Goal: Task Accomplishment & Management: Complete application form

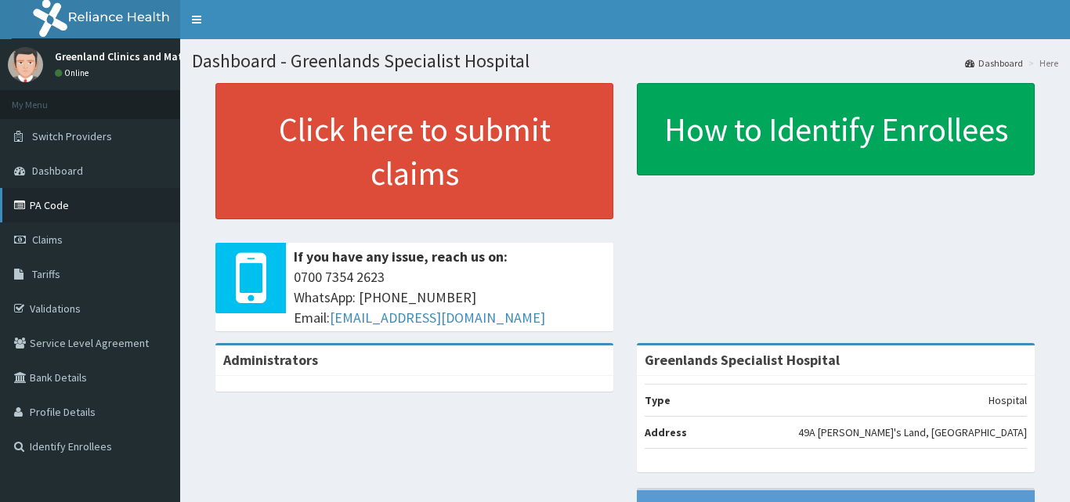
click at [47, 207] on link "PA Code" at bounding box center [90, 205] width 180 height 34
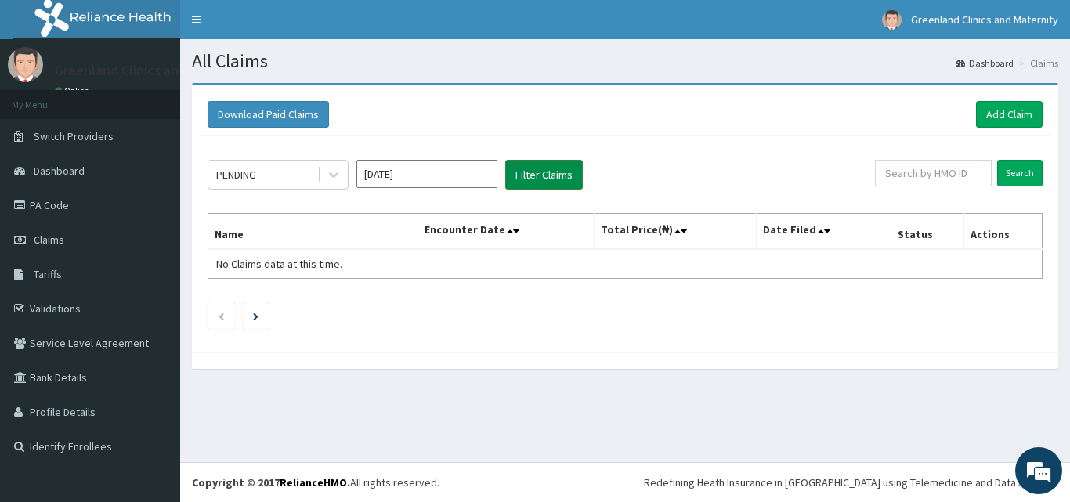
click at [536, 172] on button "Filter Claims" at bounding box center [544, 175] width 78 height 30
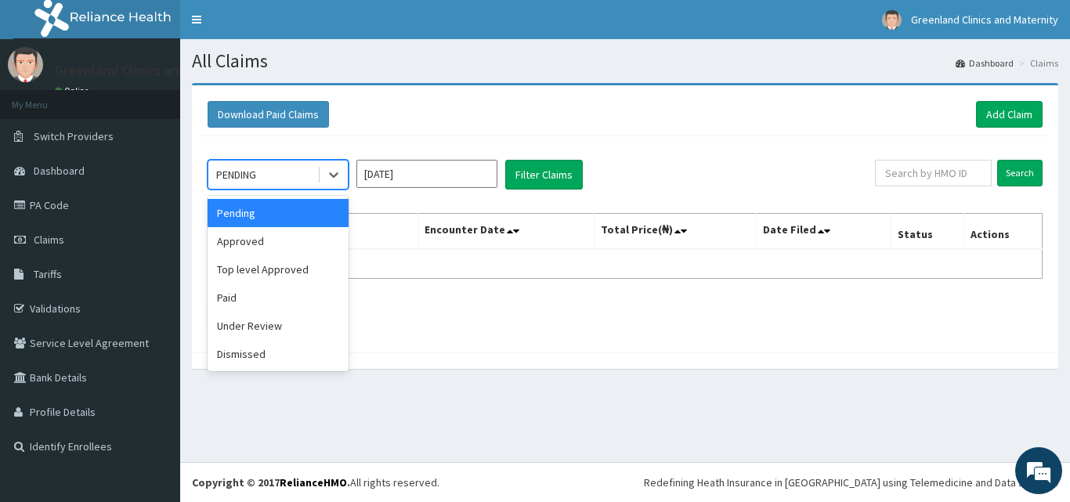
click at [254, 182] on div "PENDING" at bounding box center [236, 175] width 40 height 16
click at [250, 215] on div "Pending" at bounding box center [278, 213] width 141 height 28
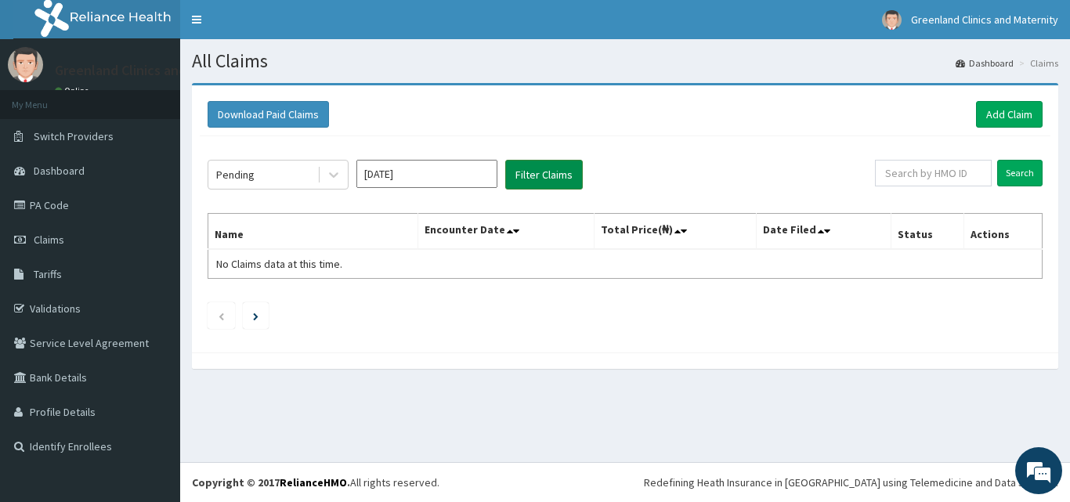
click at [551, 168] on button "Filter Claims" at bounding box center [544, 175] width 78 height 30
click at [549, 171] on button "Filter Claims" at bounding box center [544, 175] width 78 height 30
click at [561, 175] on button "Filter Claims" at bounding box center [544, 175] width 78 height 30
click at [305, 176] on div "Pending" at bounding box center [262, 174] width 109 height 25
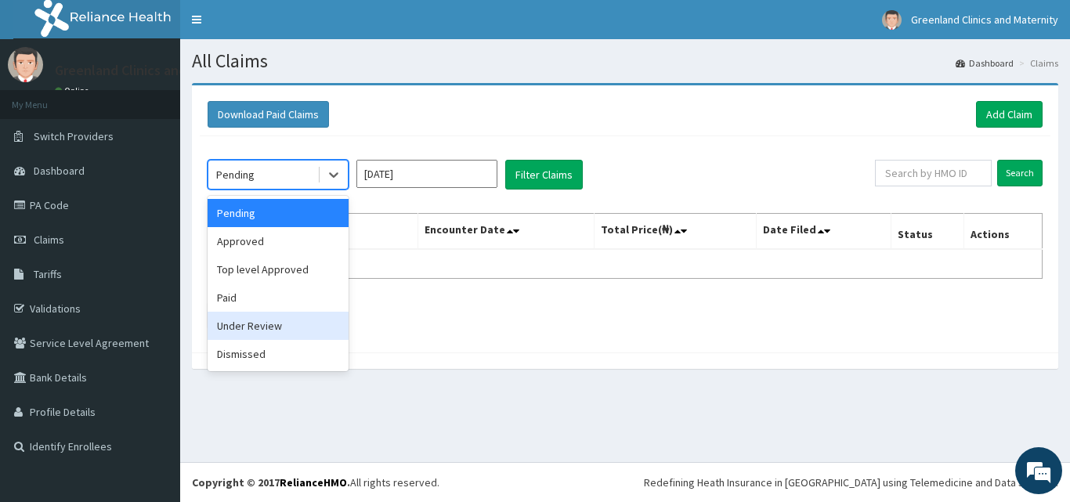
click at [253, 324] on div "Under Review" at bounding box center [278, 326] width 141 height 28
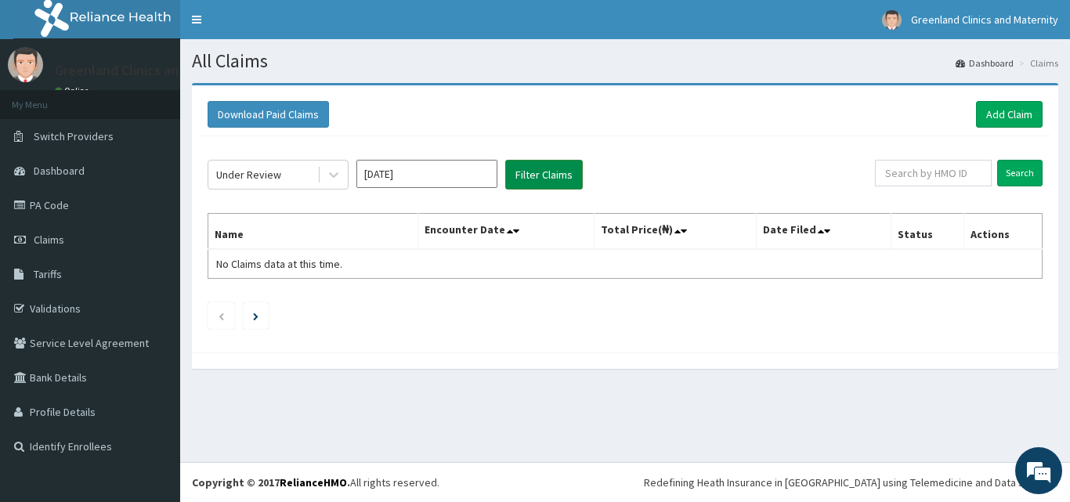
click at [536, 179] on button "Filter Claims" at bounding box center [544, 175] width 78 height 30
click at [557, 171] on button "Filter Claims" at bounding box center [544, 175] width 78 height 30
click at [49, 237] on span "Claims" at bounding box center [49, 240] width 31 height 14
click at [995, 110] on link "Add Claim" at bounding box center [1009, 114] width 67 height 27
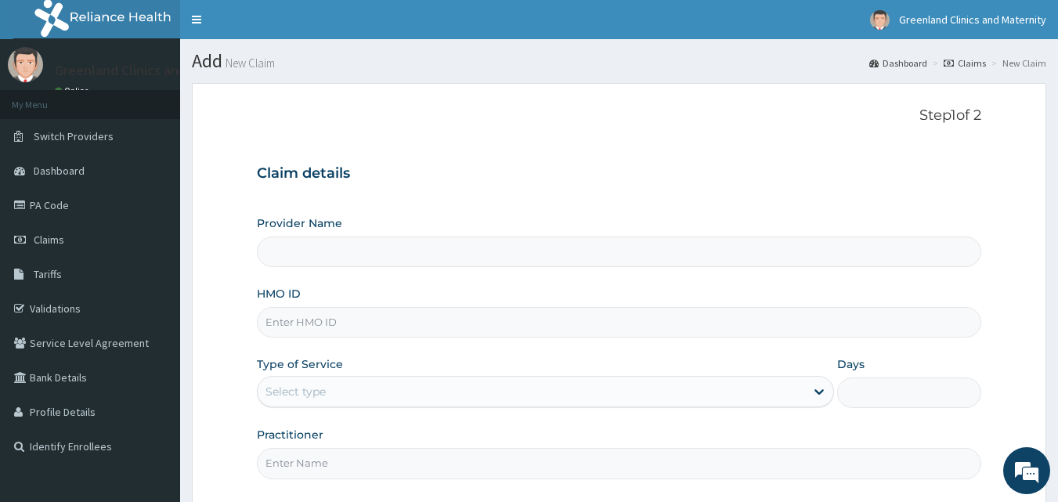
click at [370, 264] on input "Provider Name" at bounding box center [619, 252] width 725 height 31
click at [356, 331] on input "HMO ID" at bounding box center [619, 322] width 725 height 31
type input "Greenlands Specialist Hospital"
type input "NBL/10479/A"
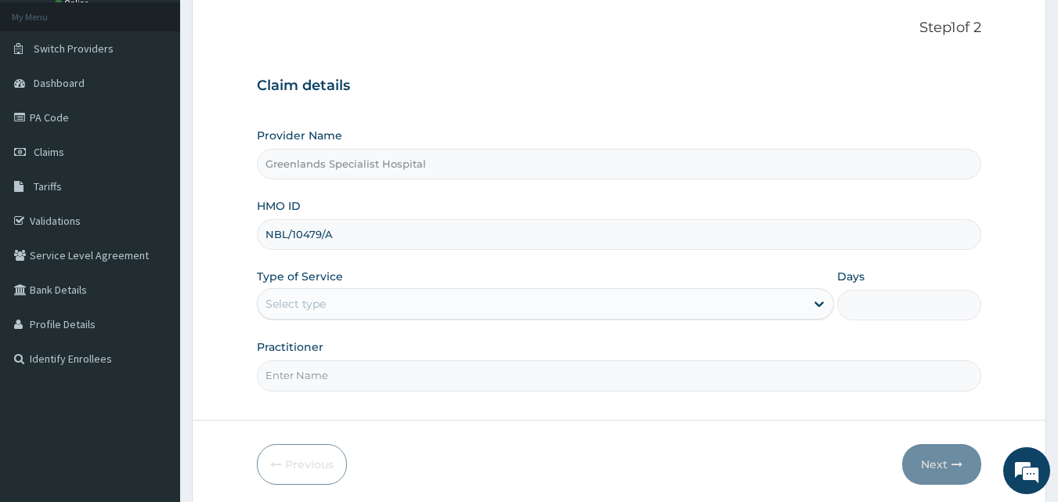
scroll to position [119, 0]
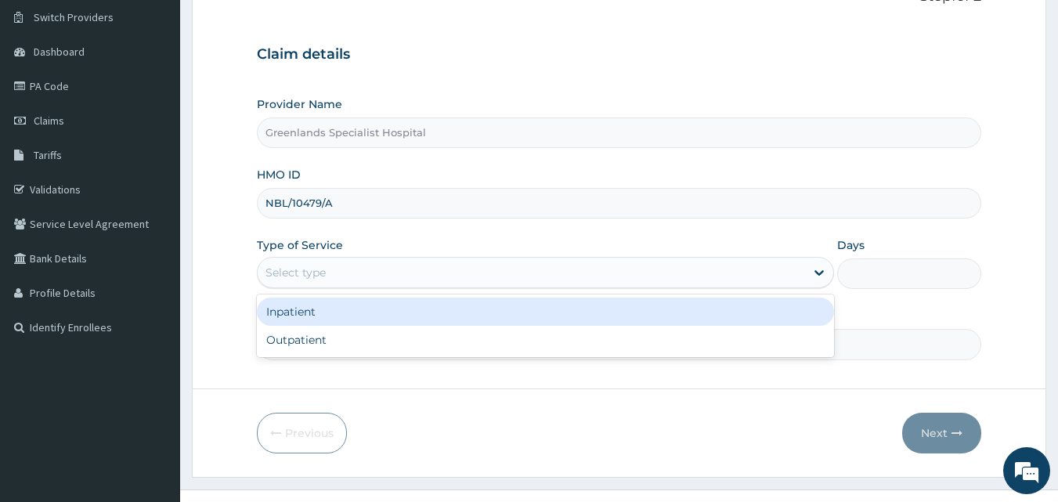
click at [364, 264] on div "Select type" at bounding box center [532, 272] width 548 height 25
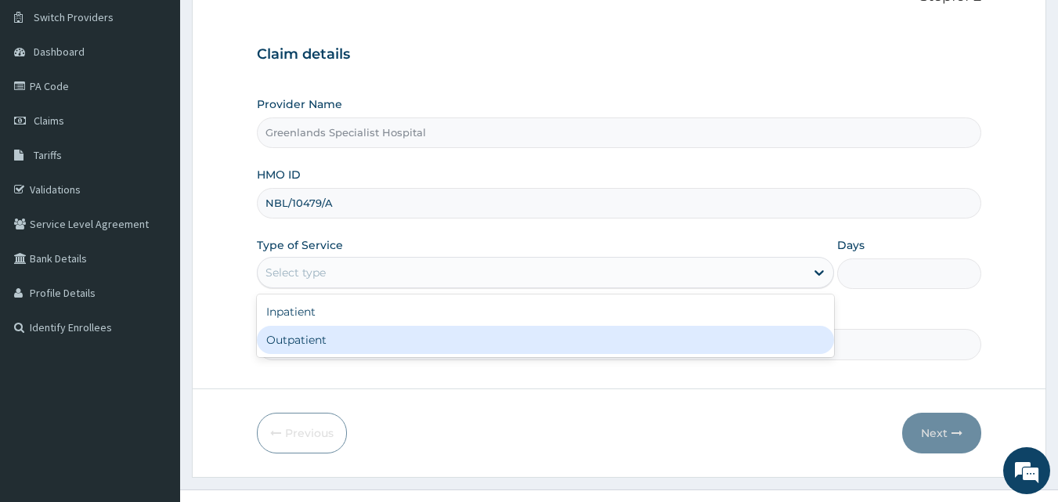
click at [316, 334] on div "Outpatient" at bounding box center [545, 340] width 577 height 28
type input "1"
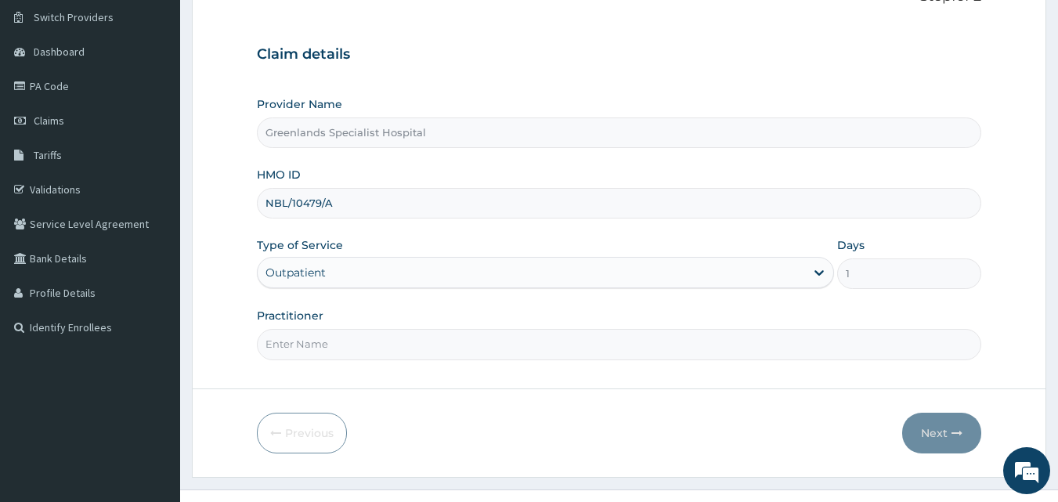
click at [313, 344] on input "Practitioner" at bounding box center [619, 344] width 725 height 31
type input "FRANK"
click at [938, 424] on button "Next" at bounding box center [941, 433] width 79 height 41
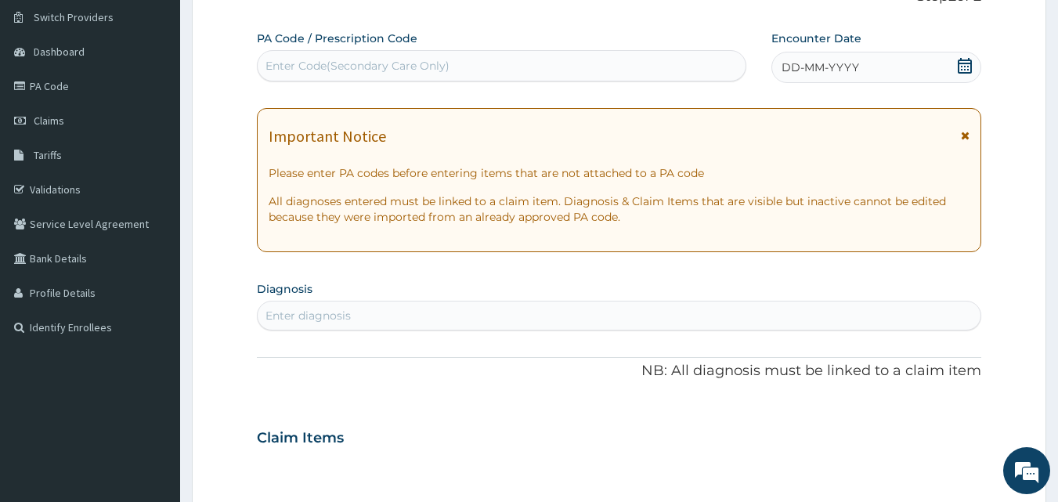
click at [540, 325] on div "Enter diagnosis" at bounding box center [620, 315] width 724 height 25
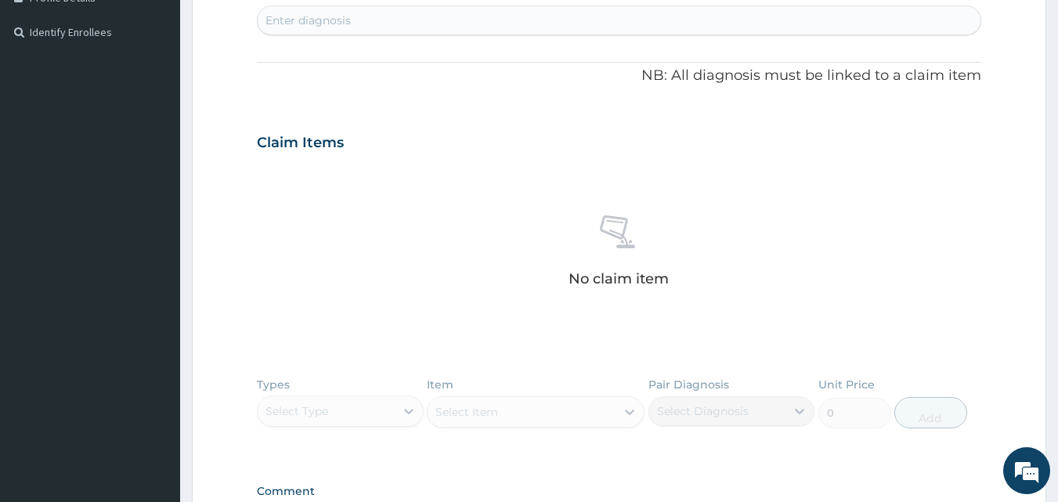
scroll to position [425, 0]
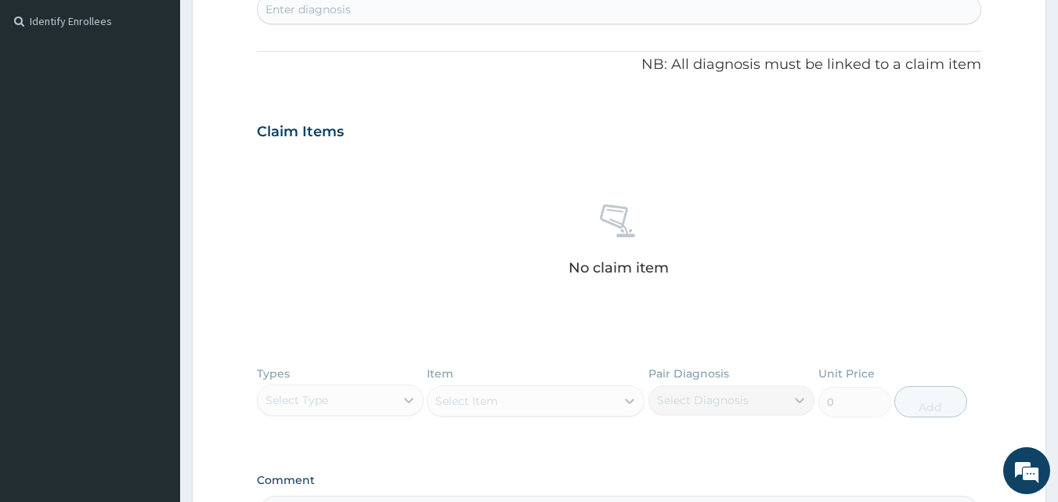
click at [334, 405] on div "Types Select Type Item Select Item Pair Diagnosis Select Diagnosis Unit Price 0…" at bounding box center [619, 403] width 725 height 91
click at [562, 13] on div "Enter diagnosis" at bounding box center [620, 9] width 724 height 25
type input "RENAL"
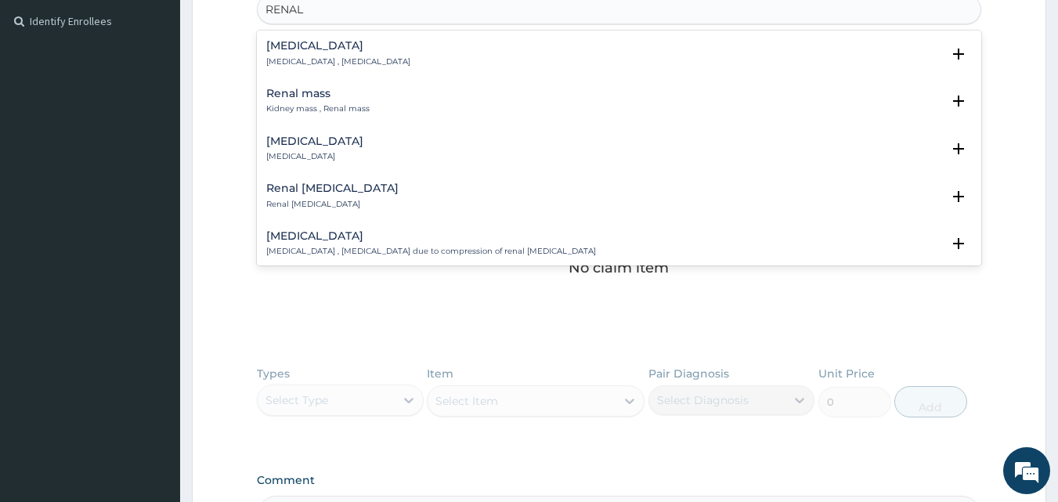
click at [421, 58] on div "Renal pain Renal pain , Kidney pain" at bounding box center [619, 53] width 707 height 27
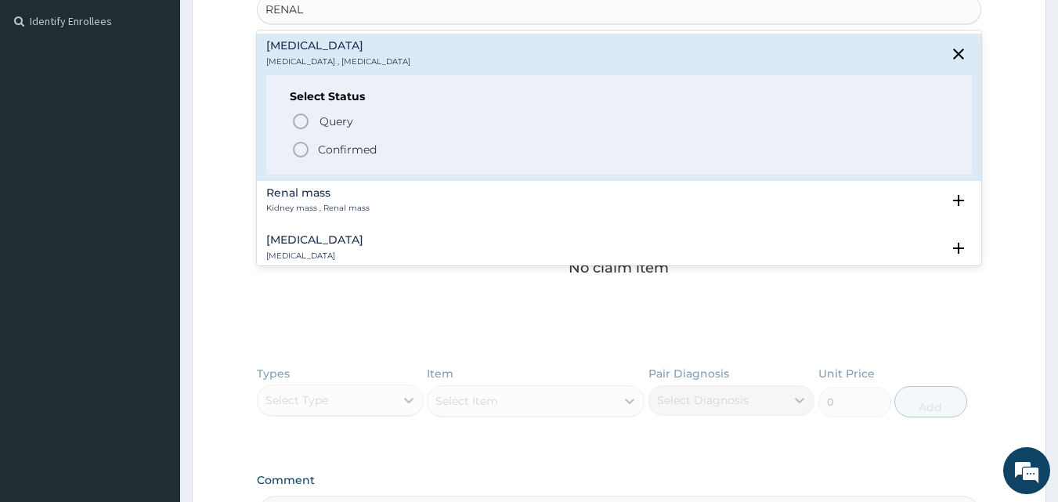
click at [332, 150] on p "Confirmed" at bounding box center [347, 150] width 59 height 16
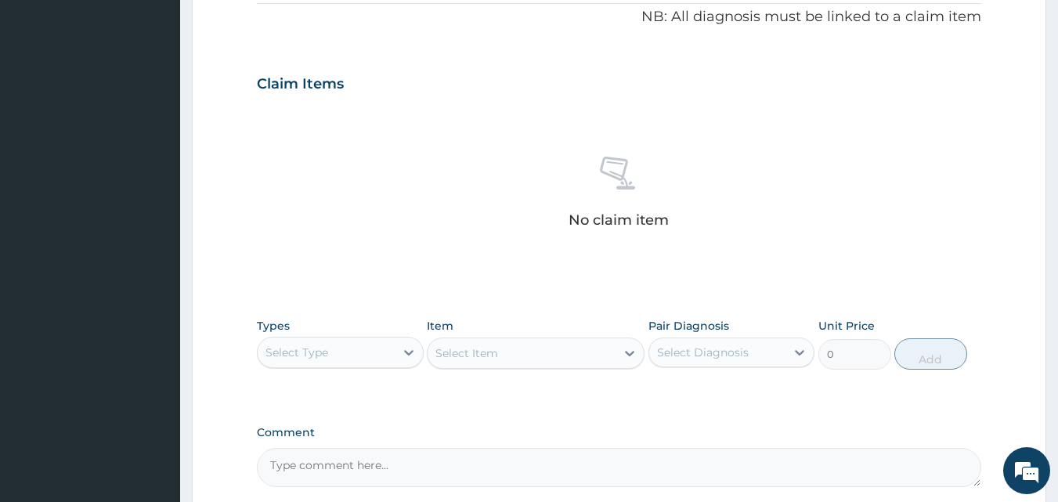
scroll to position [545, 0]
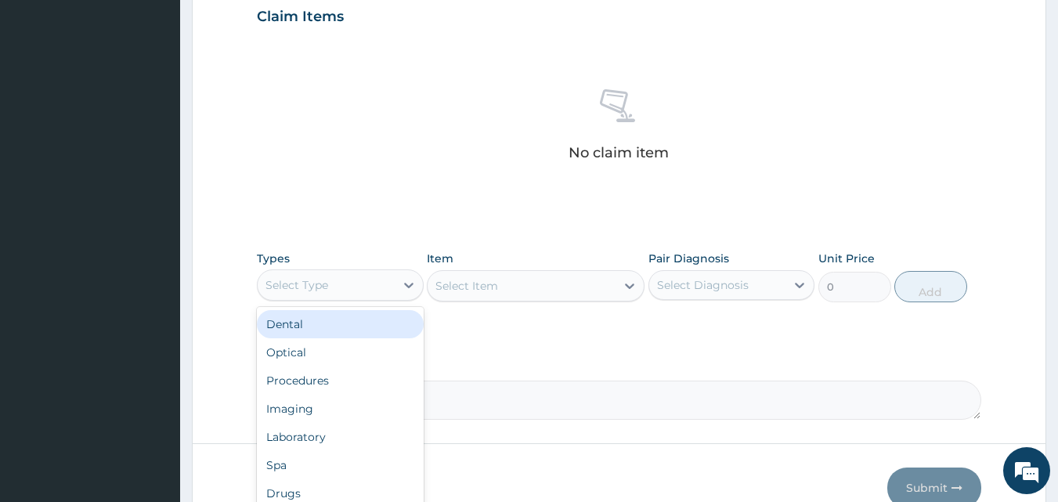
click at [345, 290] on div "Select Type" at bounding box center [326, 285] width 137 height 25
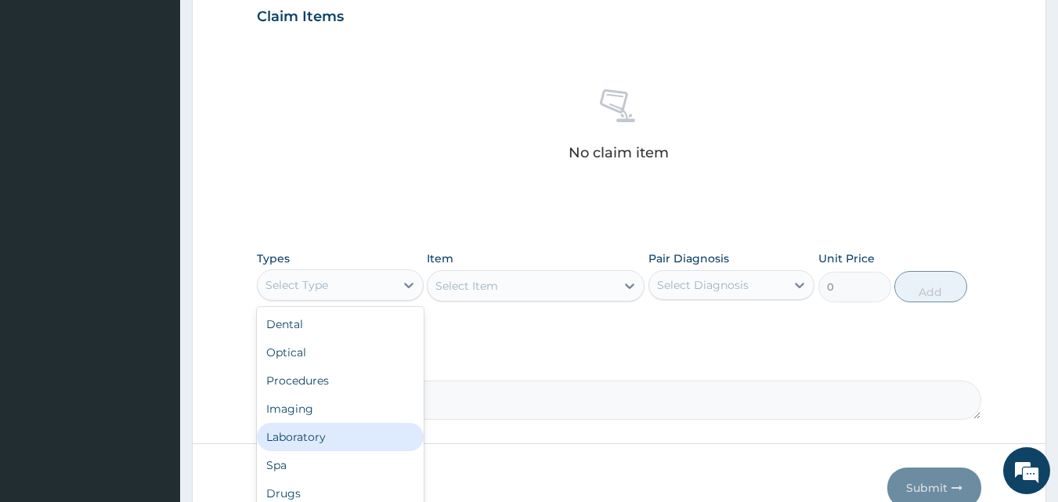
click at [325, 437] on div "Laboratory" at bounding box center [340, 437] width 167 height 28
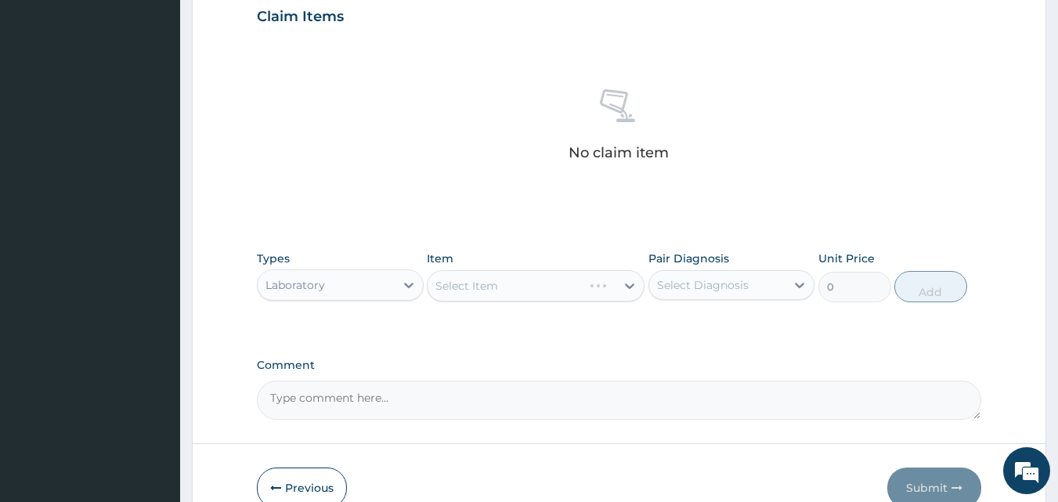
click at [519, 282] on div "Select Item" at bounding box center [536, 285] width 218 height 31
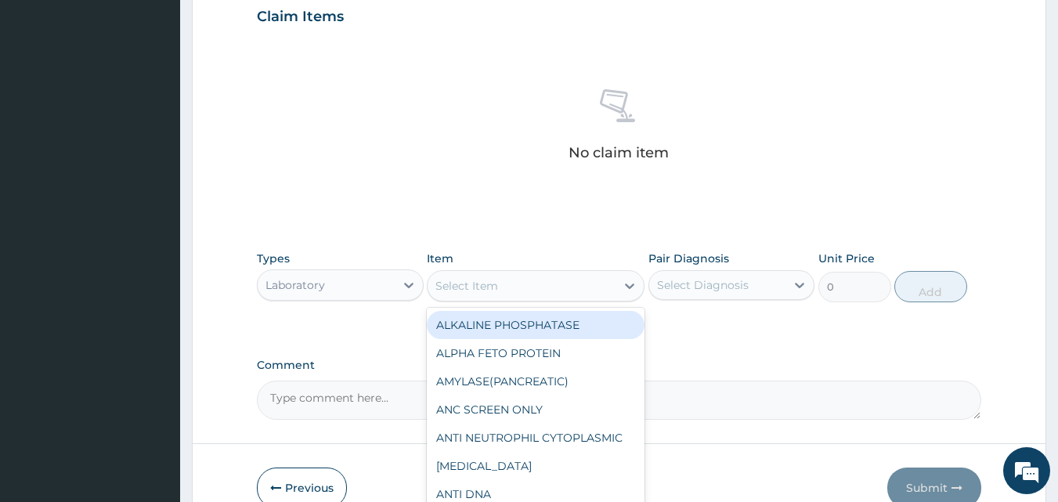
click at [609, 295] on div "Select Item" at bounding box center [522, 285] width 188 height 25
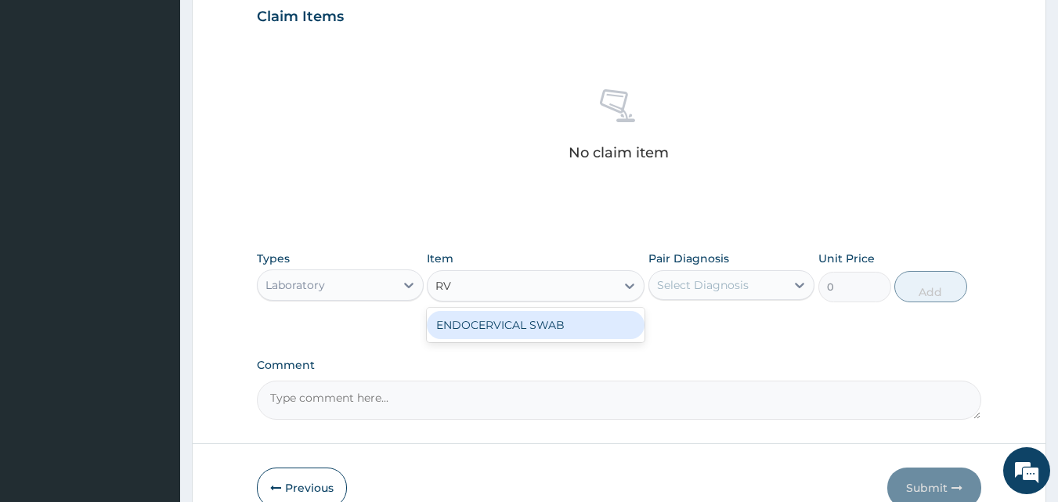
type input "R"
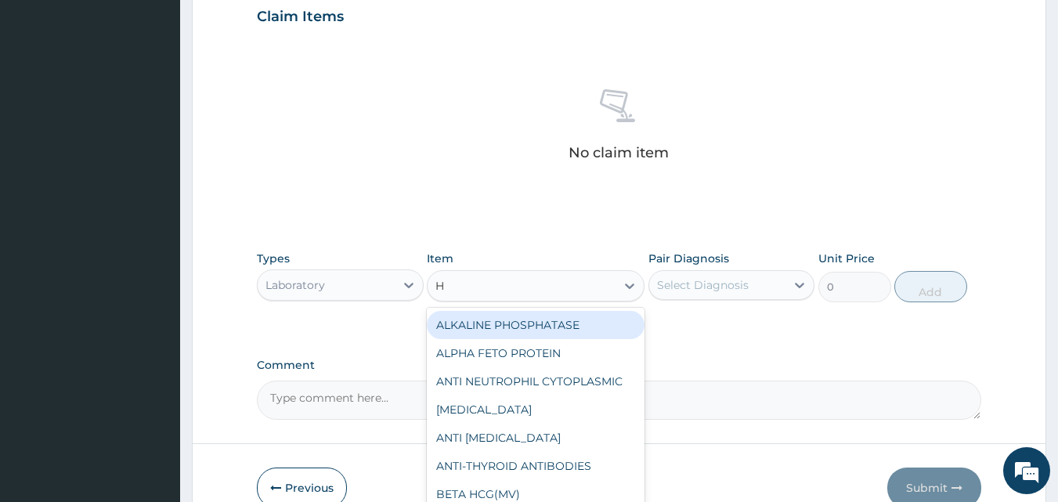
type input "HI"
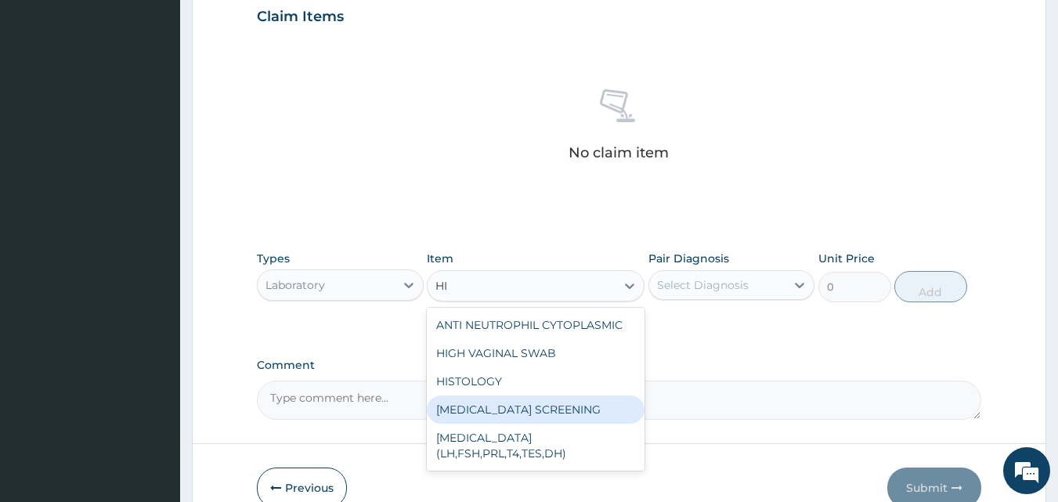
click at [511, 409] on div "HIV SCREENING" at bounding box center [536, 410] width 218 height 28
type input "1500"
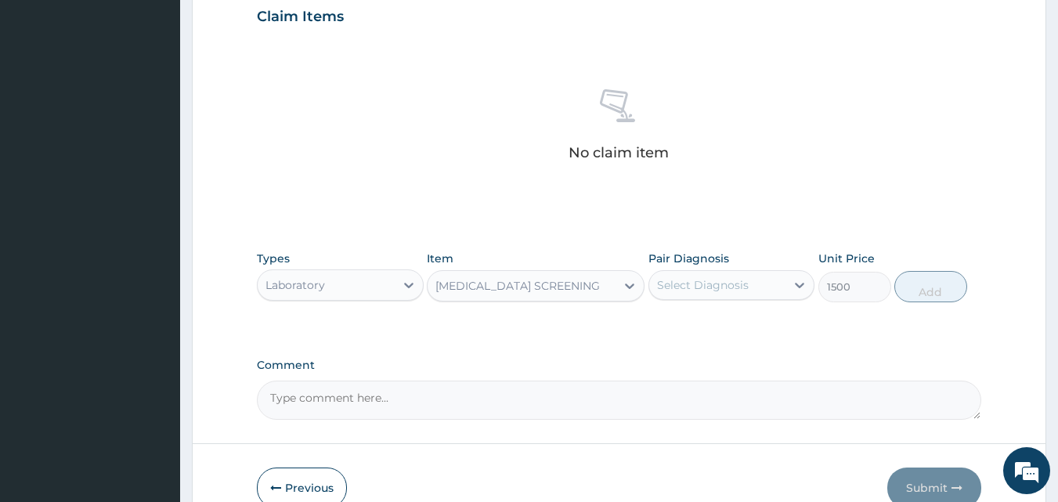
click at [534, 291] on div "HIV SCREENING" at bounding box center [522, 285] width 188 height 25
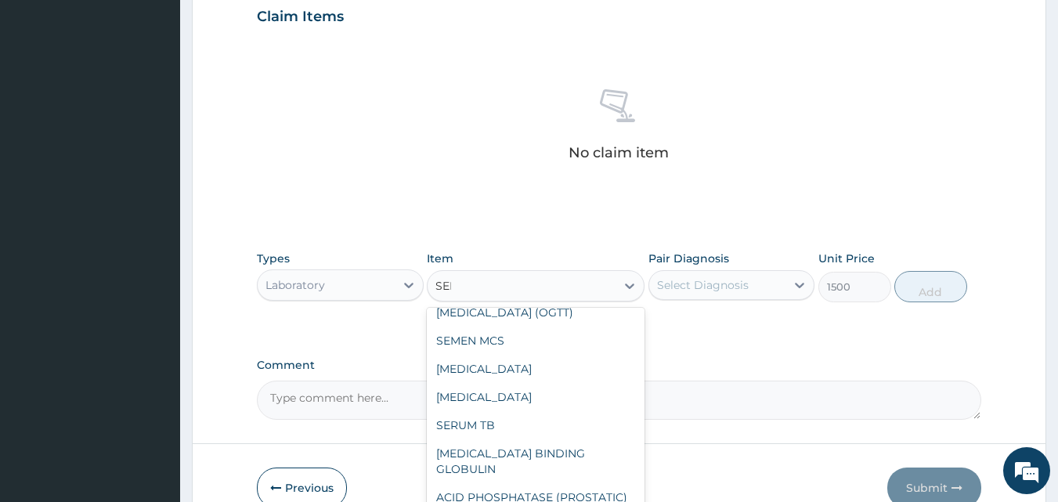
scroll to position [0, 0]
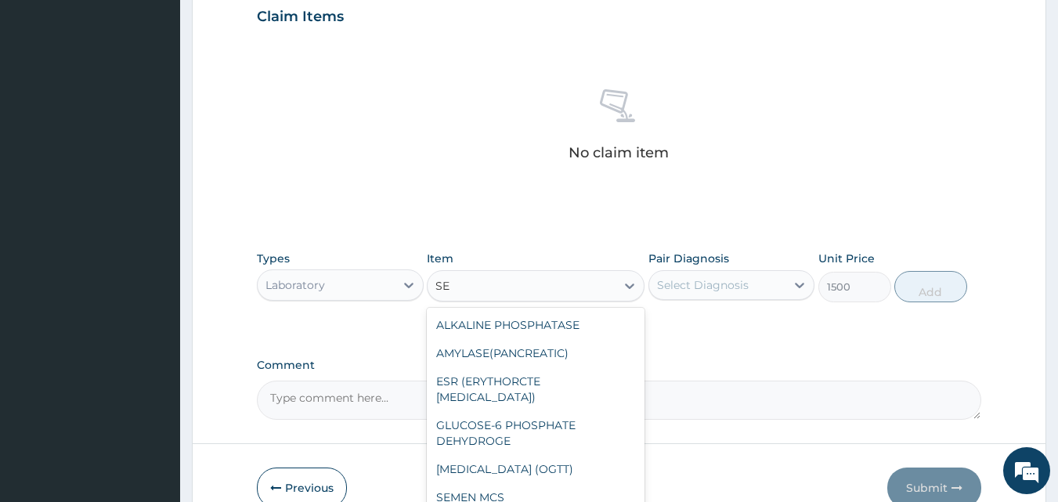
type input "S"
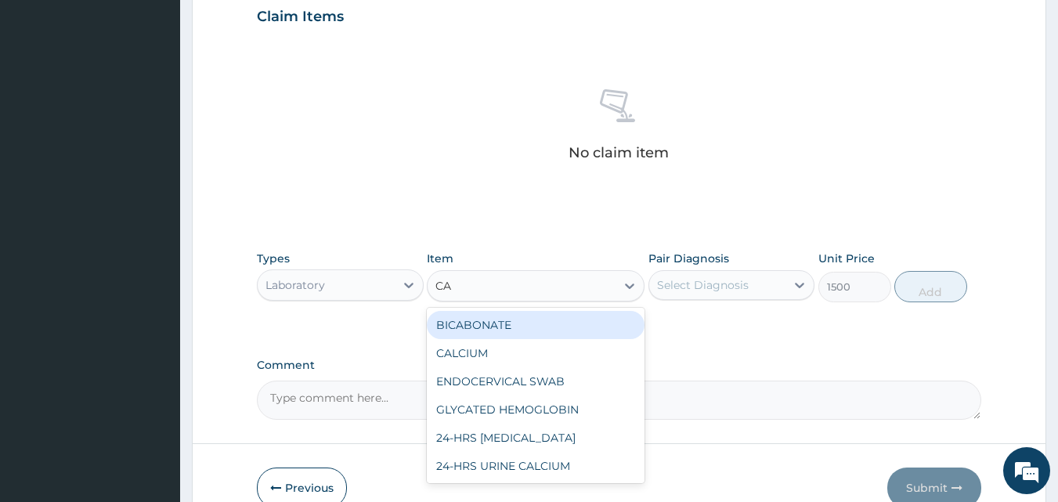
type input "C"
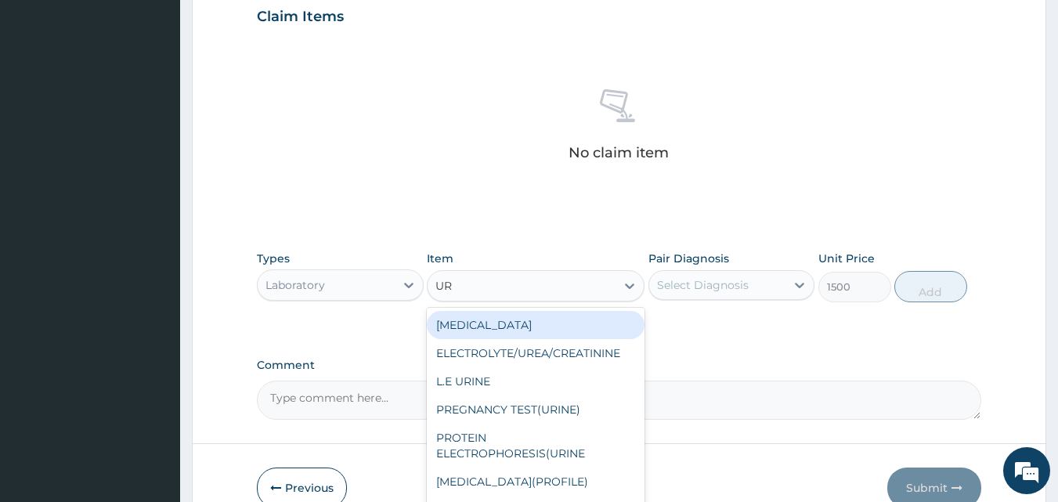
type input "URI"
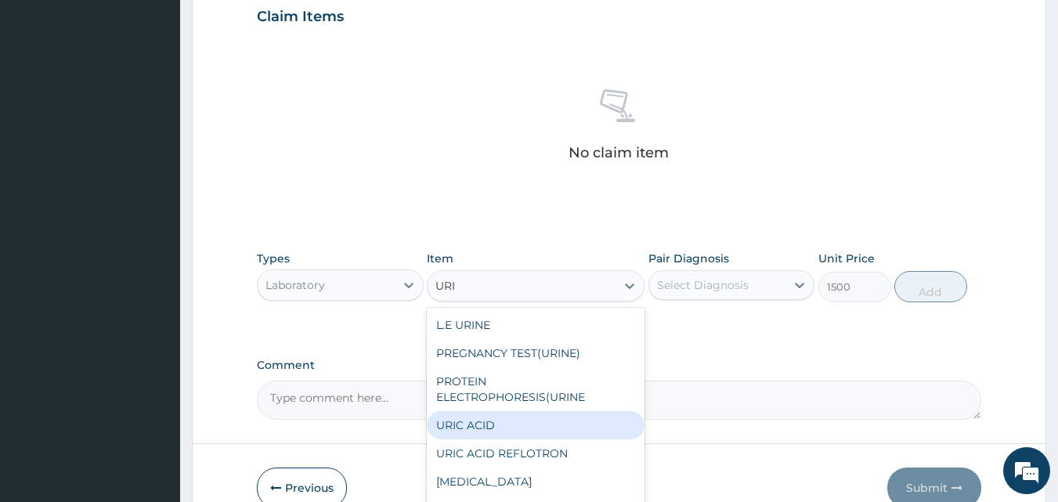
click at [499, 424] on div "URIC ACID" at bounding box center [536, 425] width 218 height 28
type input "2200"
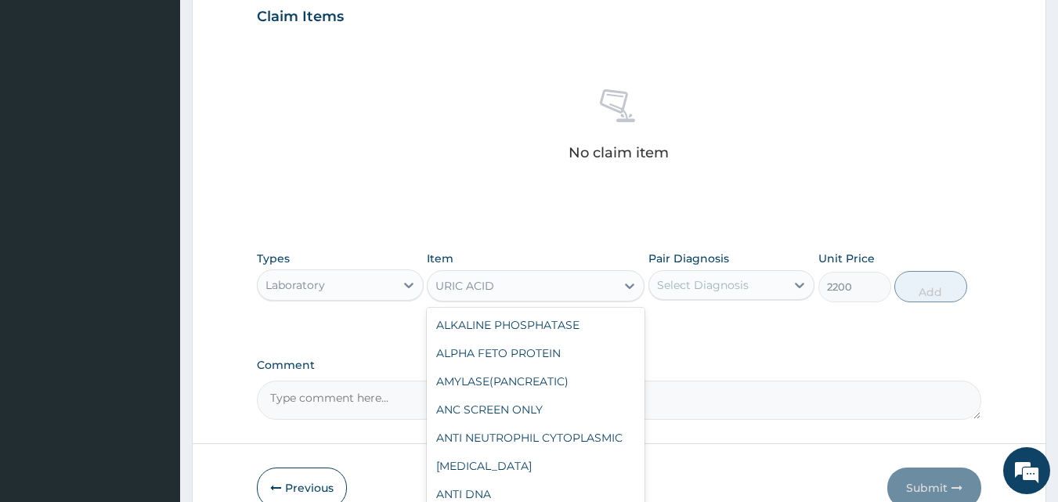
click at [486, 284] on div "URIC ACID" at bounding box center [465, 286] width 59 height 16
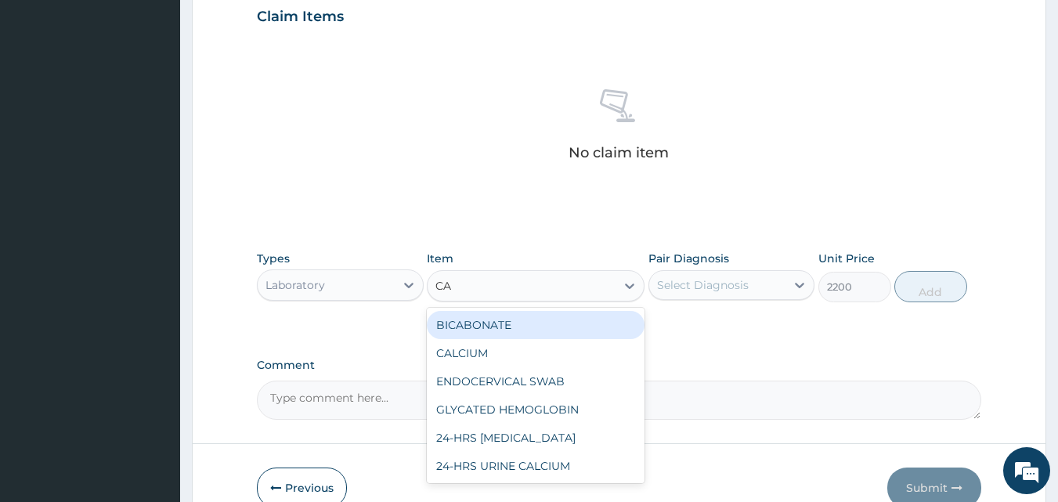
type input "CAL"
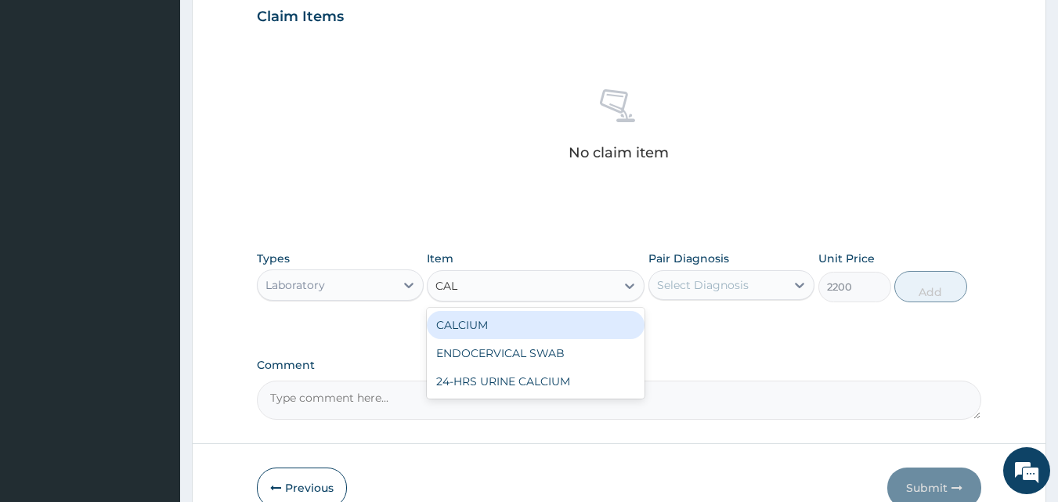
click at [492, 320] on div "CALCIUM" at bounding box center [536, 325] width 218 height 28
type input "1000"
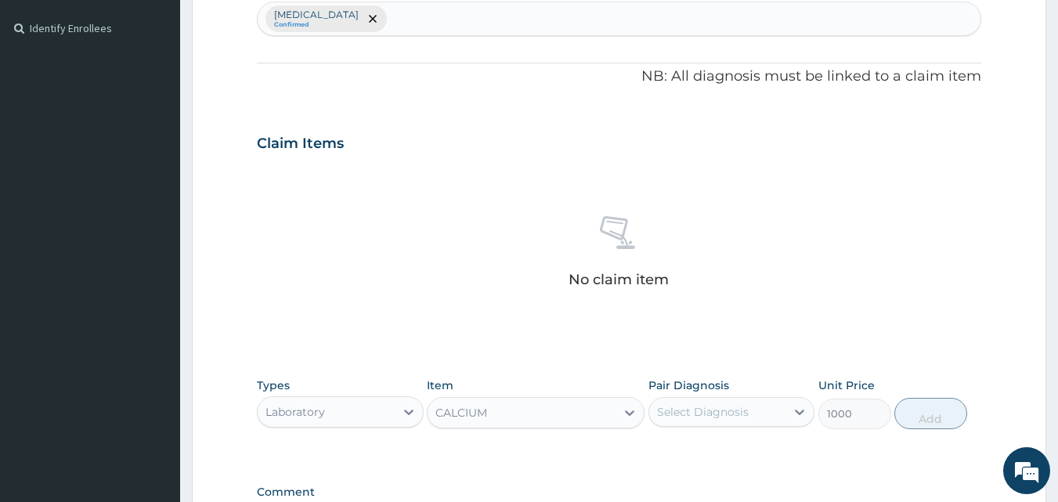
scroll to position [606, 0]
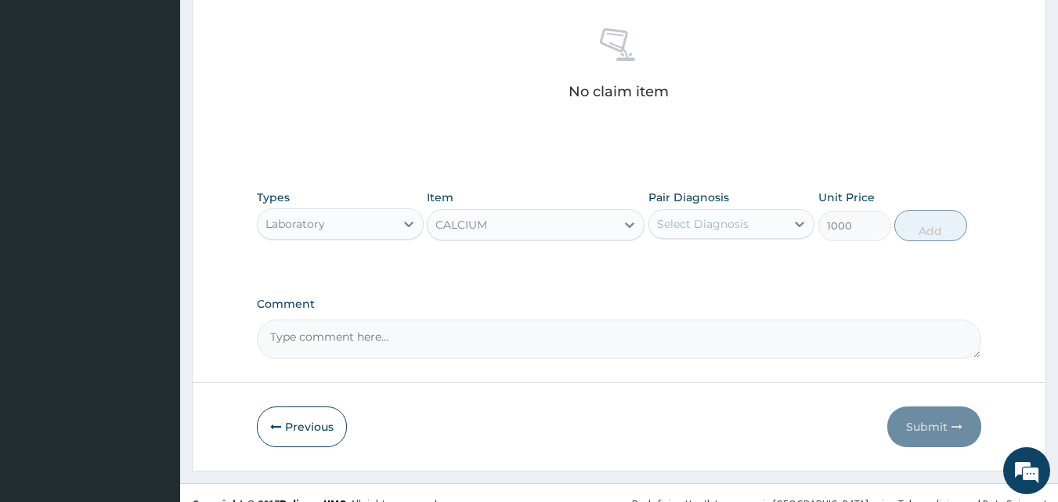
click at [540, 230] on div "CALCIUM" at bounding box center [522, 224] width 188 height 25
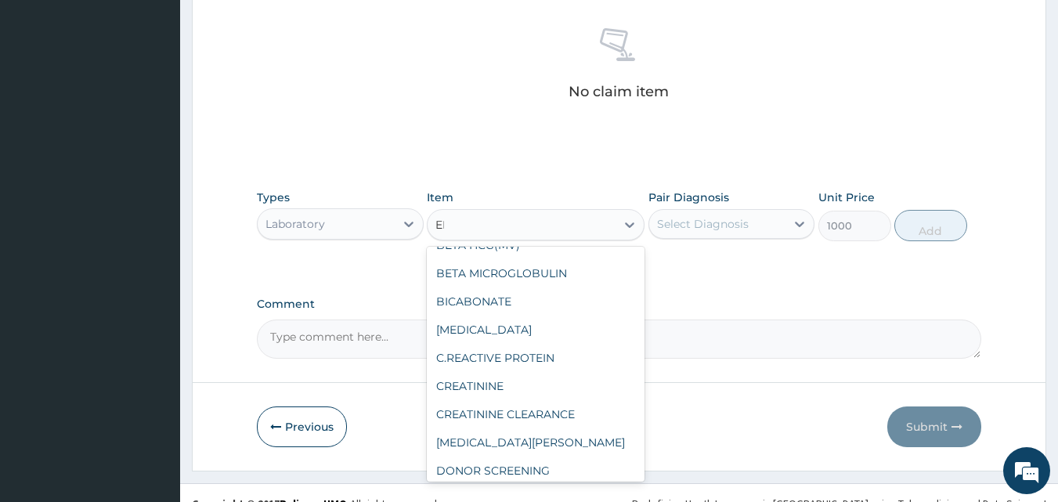
scroll to position [113, 0]
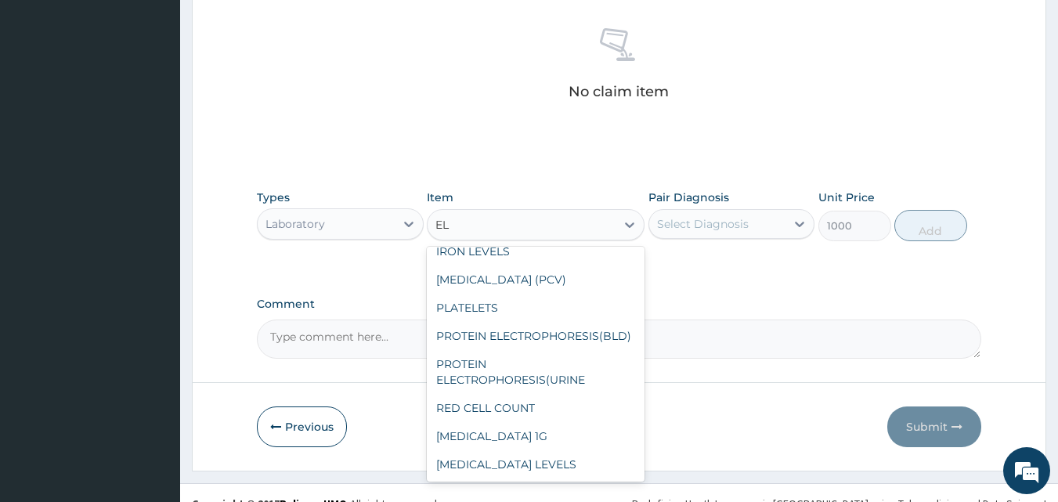
type input "ELE"
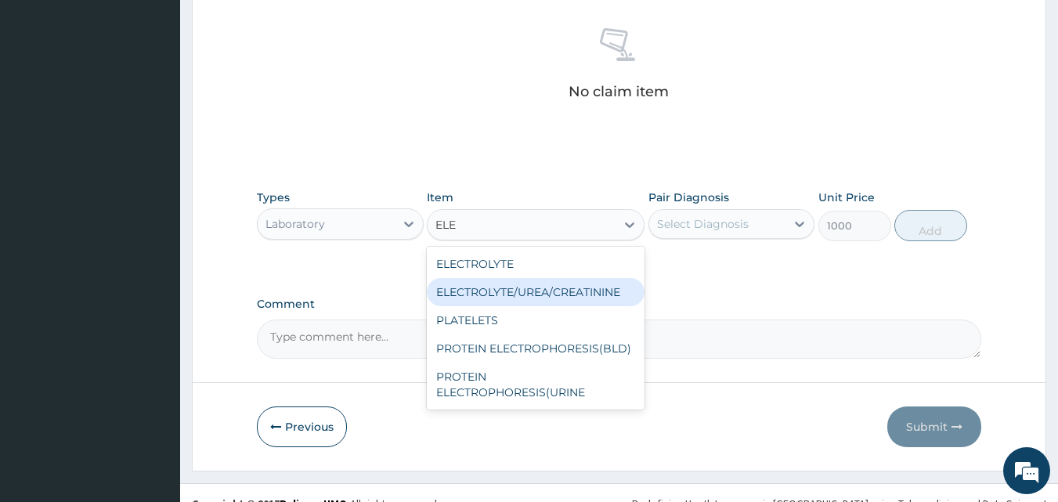
click at [544, 297] on div "ELECTROLYTE/UREA/CREATININE" at bounding box center [536, 292] width 218 height 28
type input "5000"
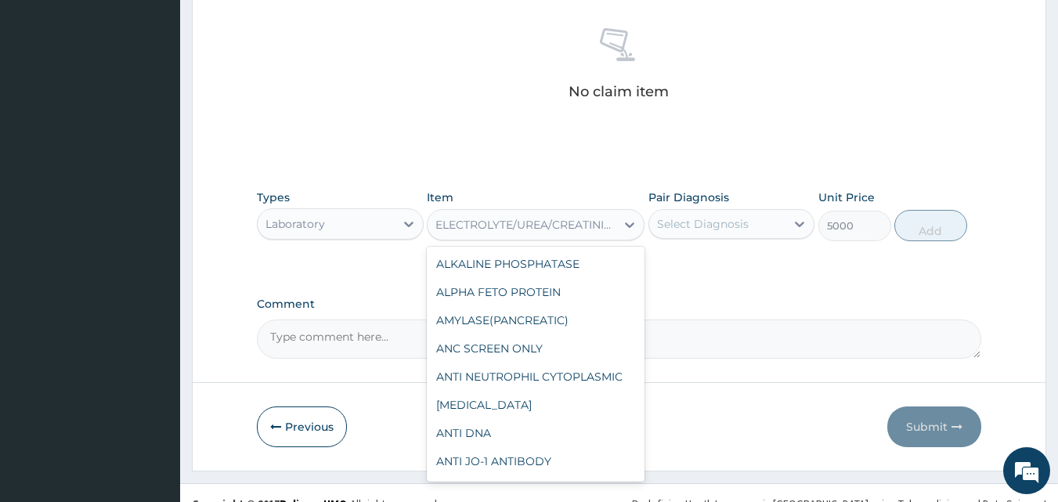
click at [502, 229] on div "ELECTROLYTE/UREA/CREATININE" at bounding box center [527, 225] width 182 height 16
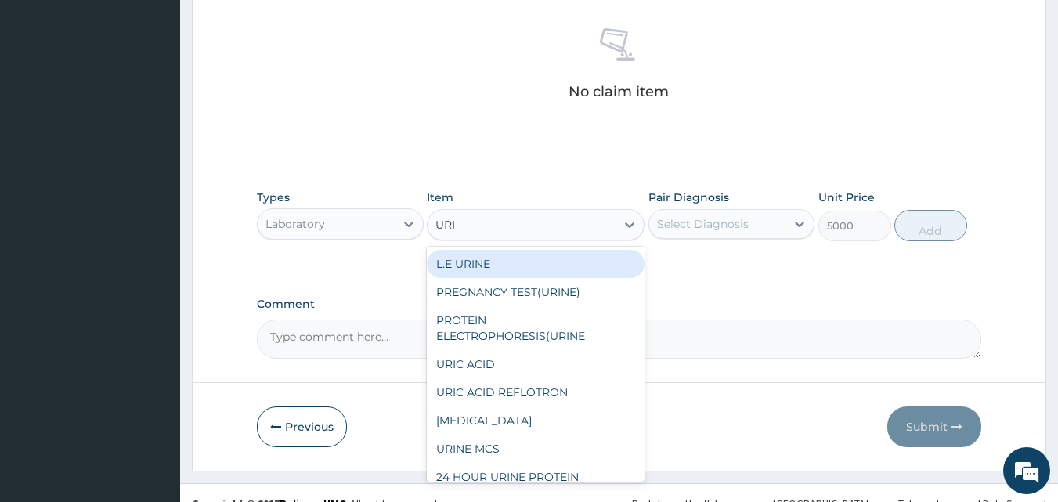
type input "URIC"
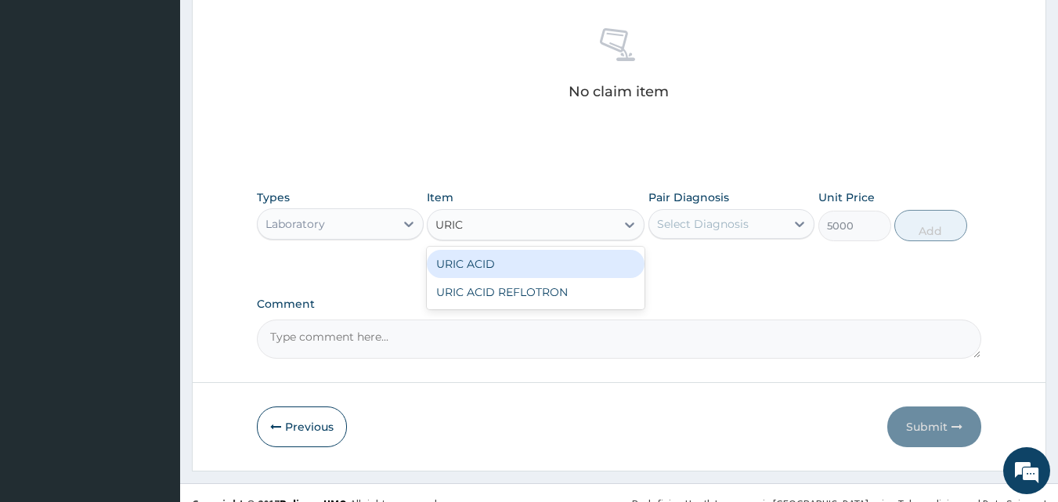
click at [514, 263] on div "URIC ACID" at bounding box center [536, 264] width 218 height 28
type input "2200"
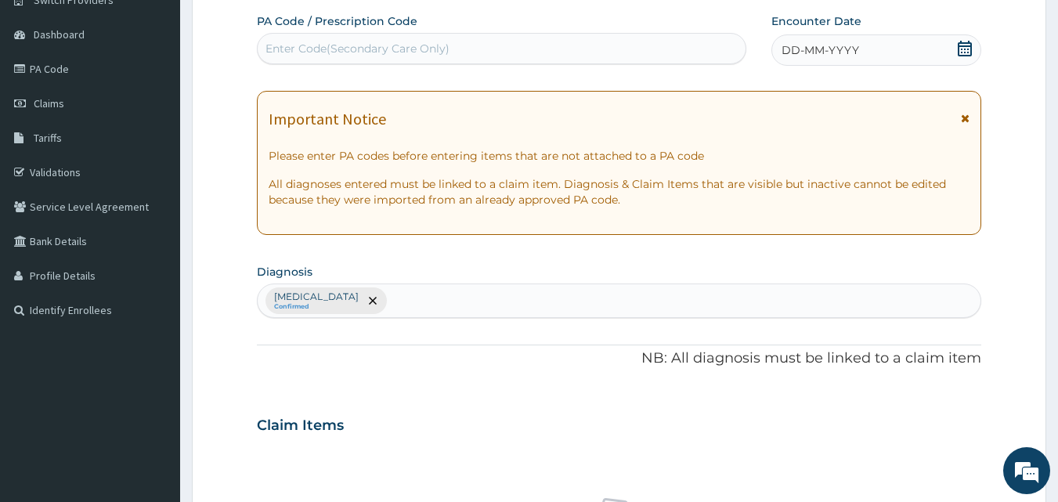
scroll to position [63, 0]
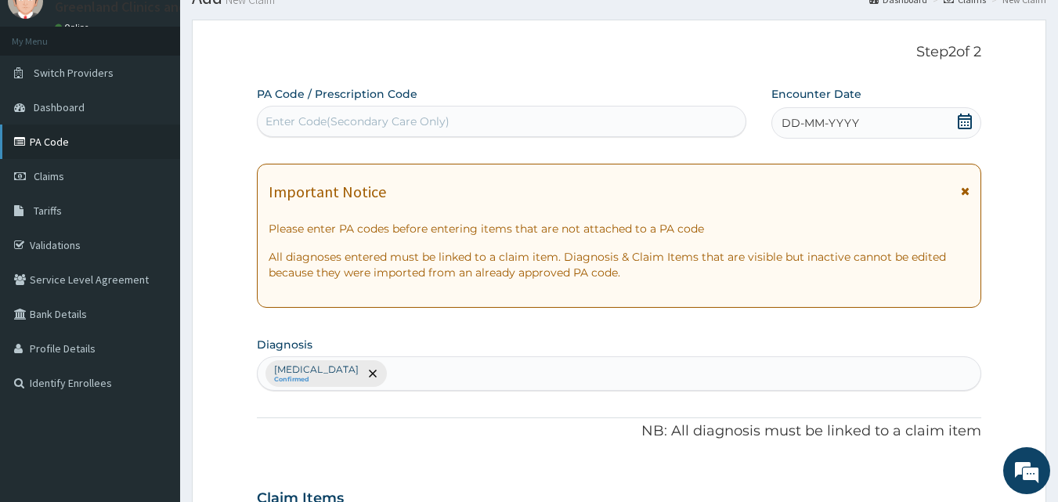
click at [55, 141] on link "PA Code" at bounding box center [90, 142] width 180 height 34
